Goal: Find contact information: Find specific fact

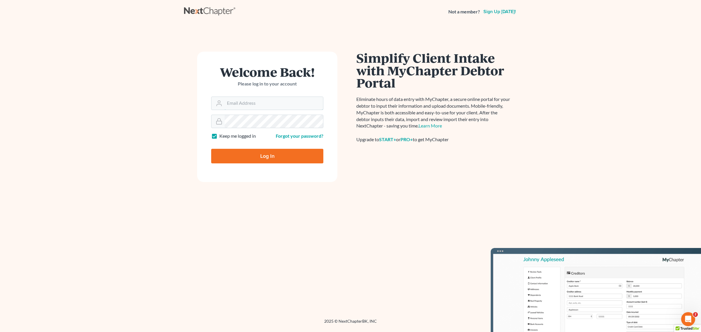
type input "[EMAIL_ADDRESS][DOMAIN_NAME]"
click at [276, 158] on input "Log In" at bounding box center [267, 156] width 112 height 15
type input "Thinking..."
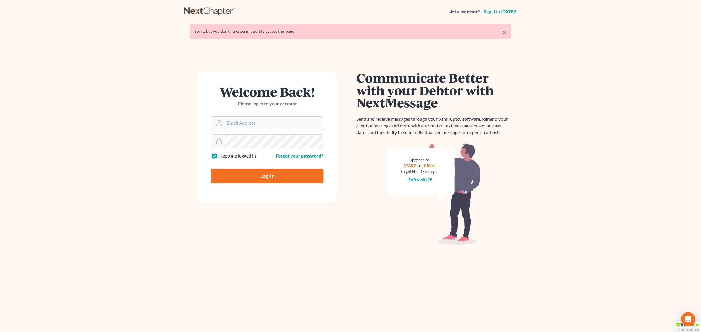
type input "[EMAIL_ADDRESS][DOMAIN_NAME]"
click at [256, 175] on input "Log In" at bounding box center [267, 176] width 112 height 15
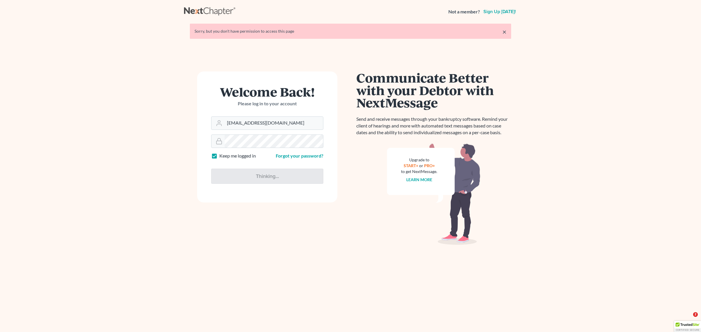
type input "Thinking..."
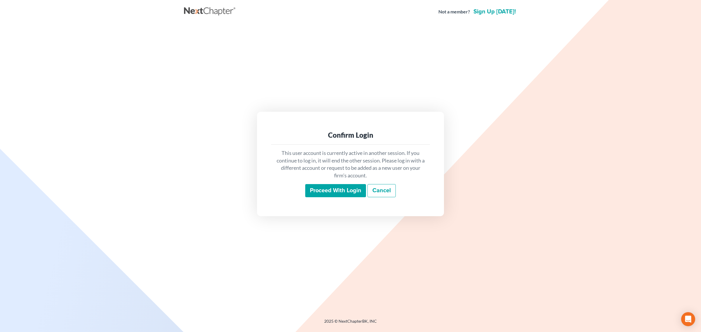
click at [322, 172] on p "This user account is currently active in another session. If you continue to lo…" at bounding box center [350, 164] width 149 height 30
click at [323, 187] on input "Proceed with login" at bounding box center [335, 190] width 61 height 13
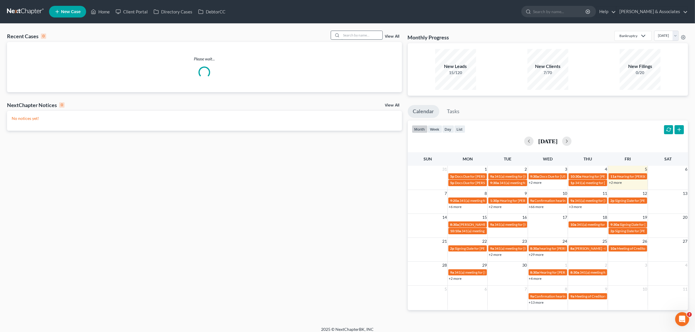
click at [348, 34] on input "search" at bounding box center [362, 35] width 41 height 8
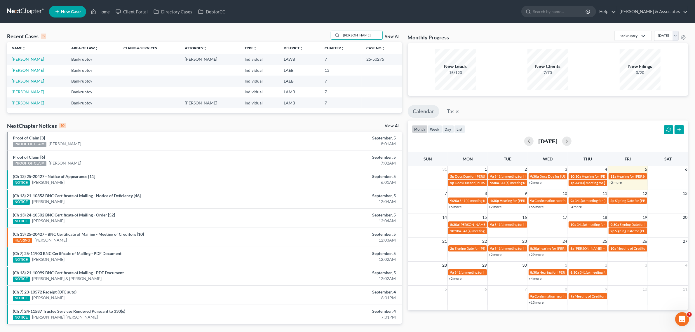
type input "[PERSON_NAME]"
click at [29, 59] on link "[PERSON_NAME]" at bounding box center [28, 59] width 32 height 5
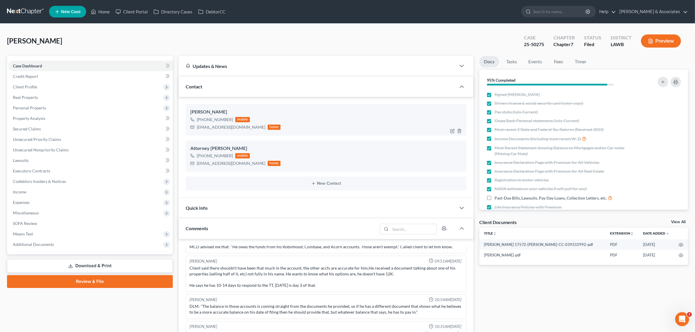
scroll to position [125, 0]
drag, startPoint x: 202, startPoint y: 120, endPoint x: 234, endPoint y: 120, distance: 32.4
click at [234, 120] on div "+1 (504) 303-2750 mobile" at bounding box center [235, 120] width 90 height 8
copy div "(504) 303-2750"
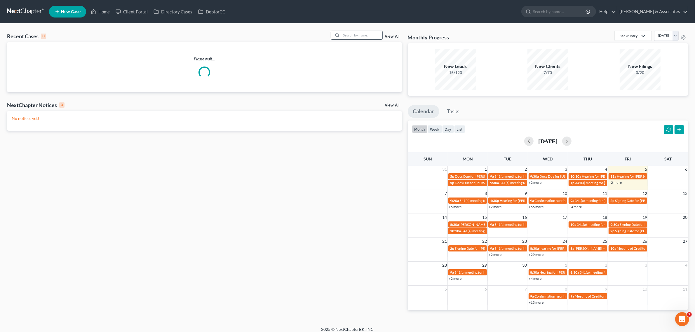
click at [363, 35] on input "search" at bounding box center [362, 35] width 41 height 8
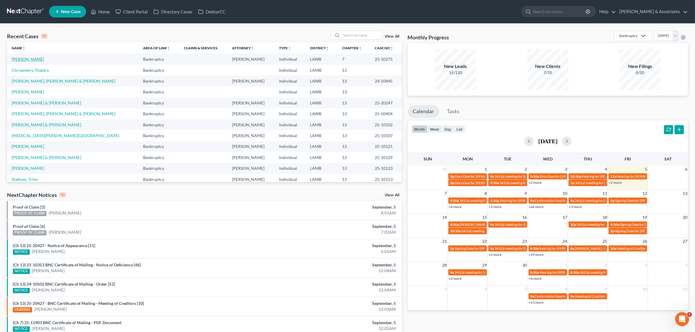
click at [22, 60] on link "Jasmine, Danny" at bounding box center [28, 59] width 32 height 5
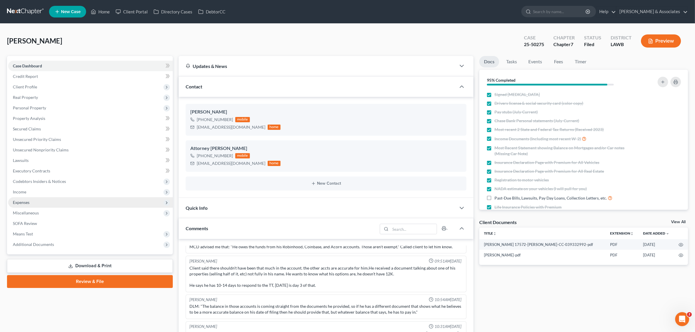
scroll to position [125, 0]
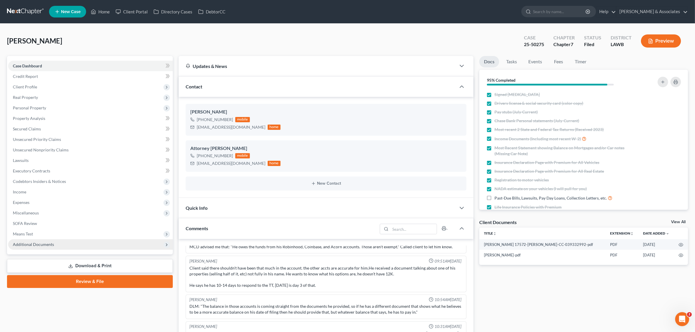
click at [41, 247] on span "Additional Documents" at bounding box center [90, 244] width 165 height 11
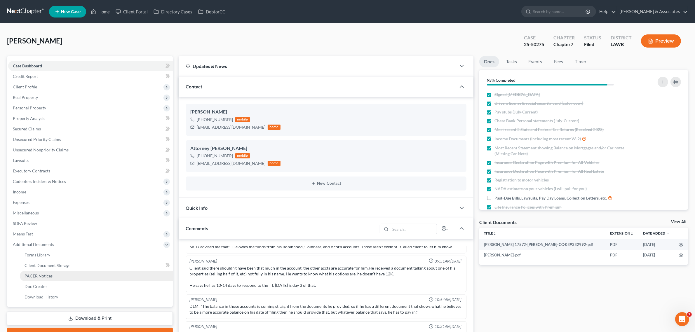
click at [44, 275] on span "PACER Notices" at bounding box center [39, 276] width 28 height 5
